Goal: Transaction & Acquisition: Purchase product/service

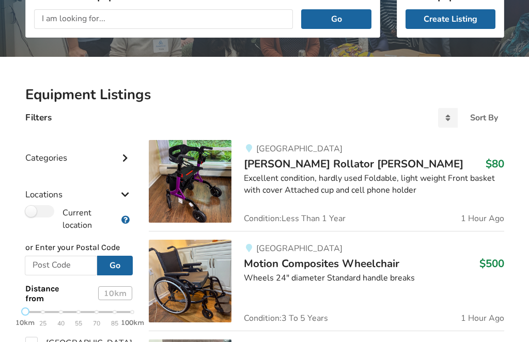
scroll to position [157, 0]
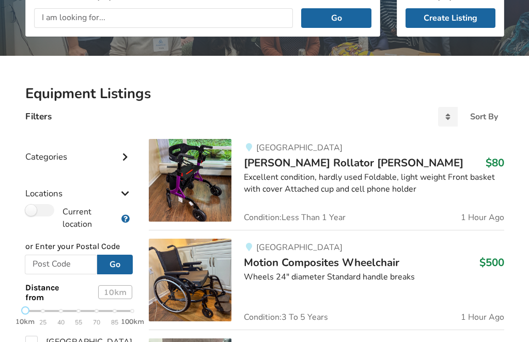
click at [60, 155] on div "Categories" at bounding box center [78, 149] width 107 height 37
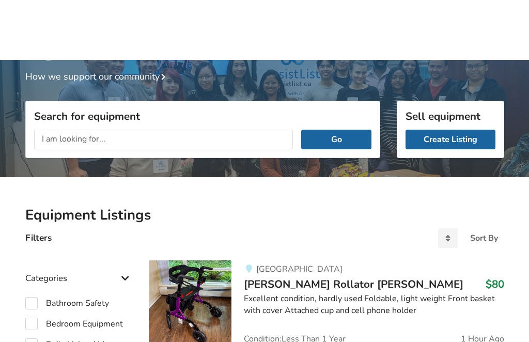
scroll to position [0, 0]
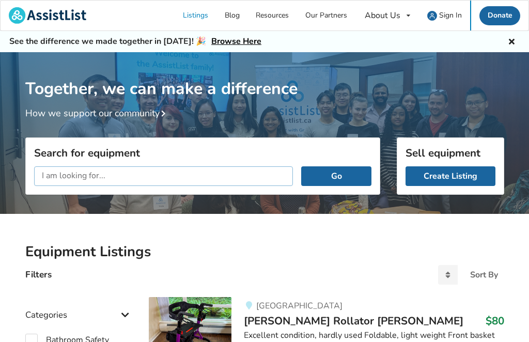
click at [78, 170] on input "text" at bounding box center [163, 176] width 259 height 20
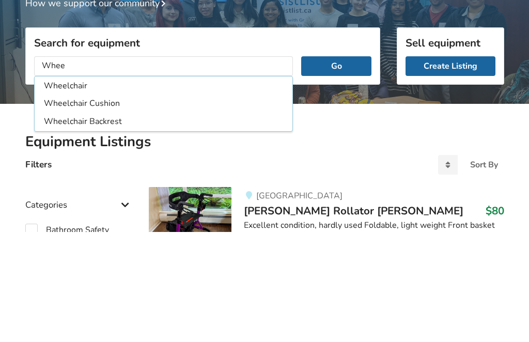
click at [82, 187] on li "Wheelchair" at bounding box center [164, 195] width 254 height 17
type input "Wheelchair"
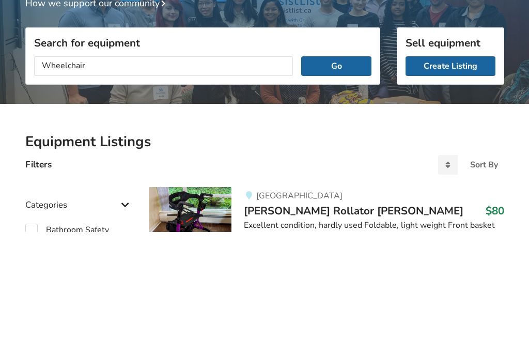
scroll to position [110, 0]
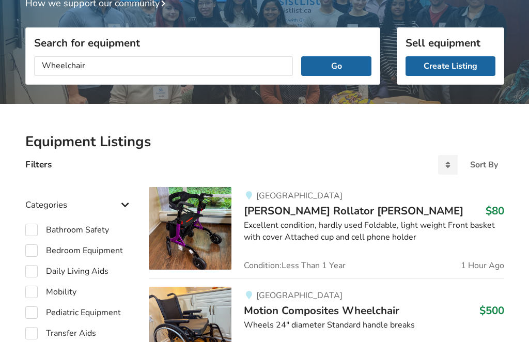
click at [330, 63] on button "Go" at bounding box center [336, 66] width 70 height 20
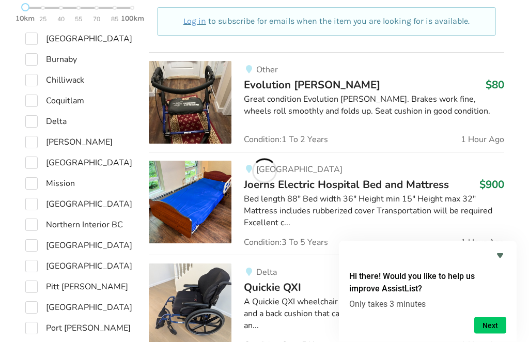
scroll to position [663, 0]
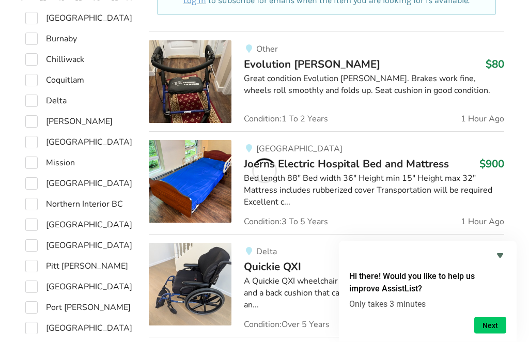
checkbox input "true"
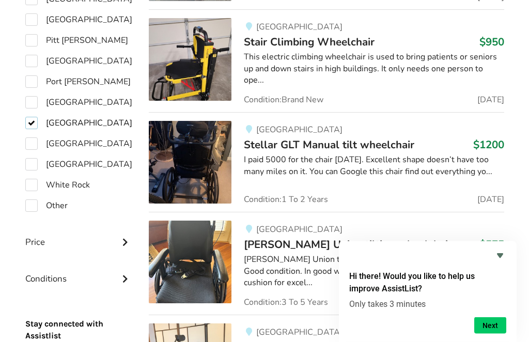
scroll to position [906, 0]
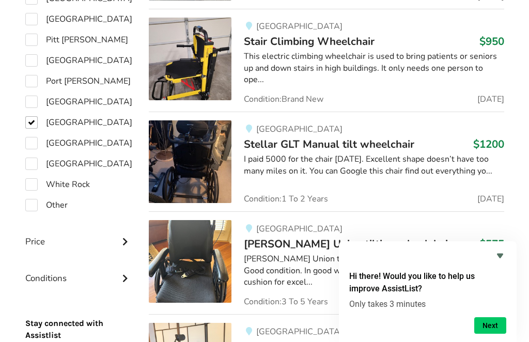
click at [197, 144] on img at bounding box center [190, 161] width 83 height 83
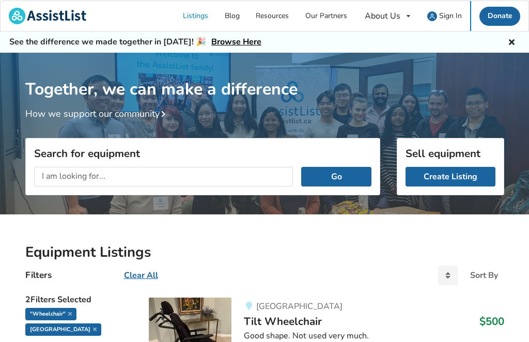
scroll to position [940, 0]
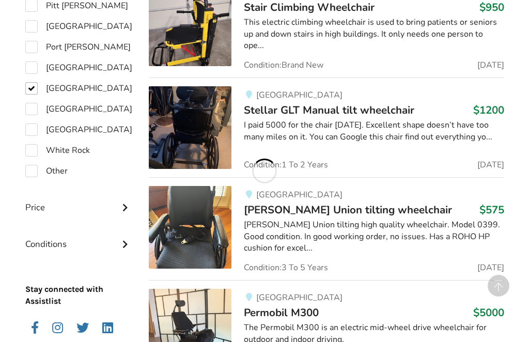
click at [199, 210] on img at bounding box center [190, 227] width 83 height 83
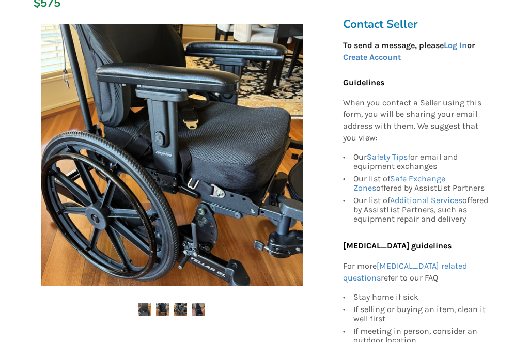
scroll to position [183, 0]
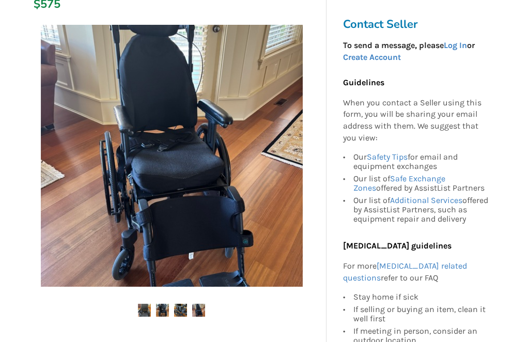
click at [204, 306] on img at bounding box center [198, 310] width 13 height 13
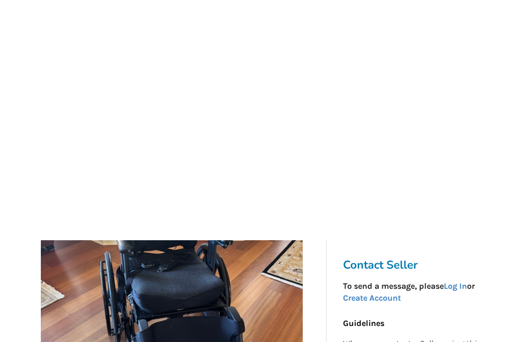
scroll to position [0, 0]
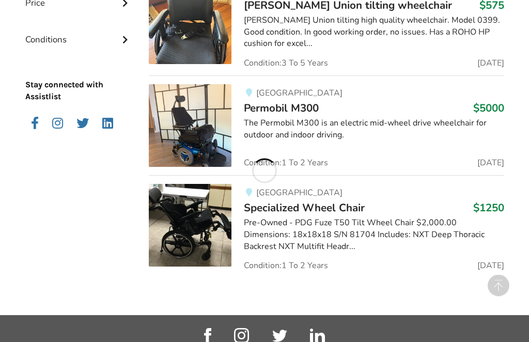
scroll to position [1144, 0]
